Goal: Information Seeking & Learning: Learn about a topic

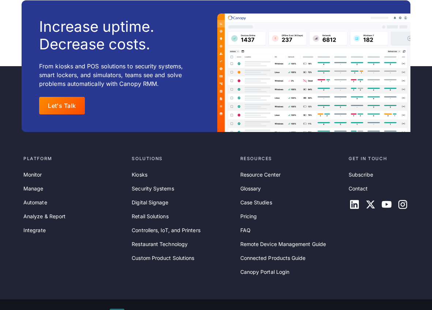
scroll to position [812, 0]
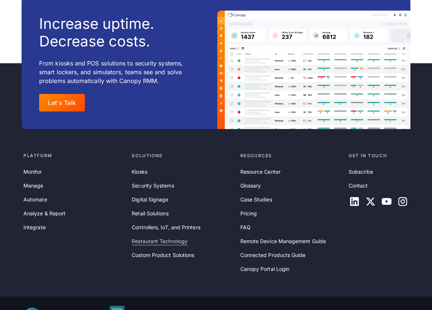
click at [180, 237] on link "Restaurant Technology" at bounding box center [160, 241] width 56 height 8
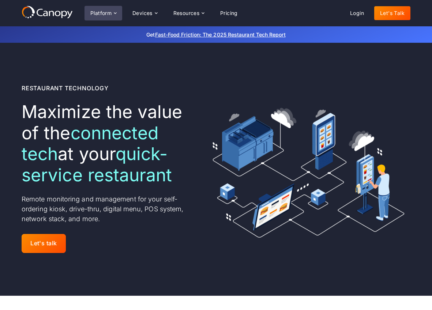
click at [117, 12] on icon at bounding box center [115, 12] width 3 height 1
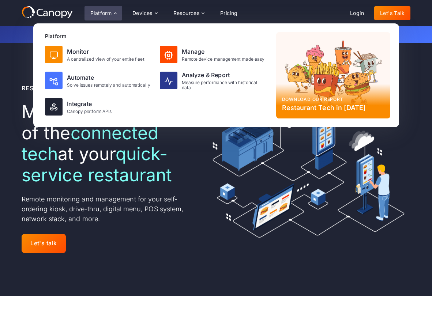
click at [5, 28] on div "Get Fast-Food Friction: The 2025 Restaurant Tech Report" at bounding box center [216, 34] width 432 height 16
